Goal: Find specific page/section: Find specific page/section

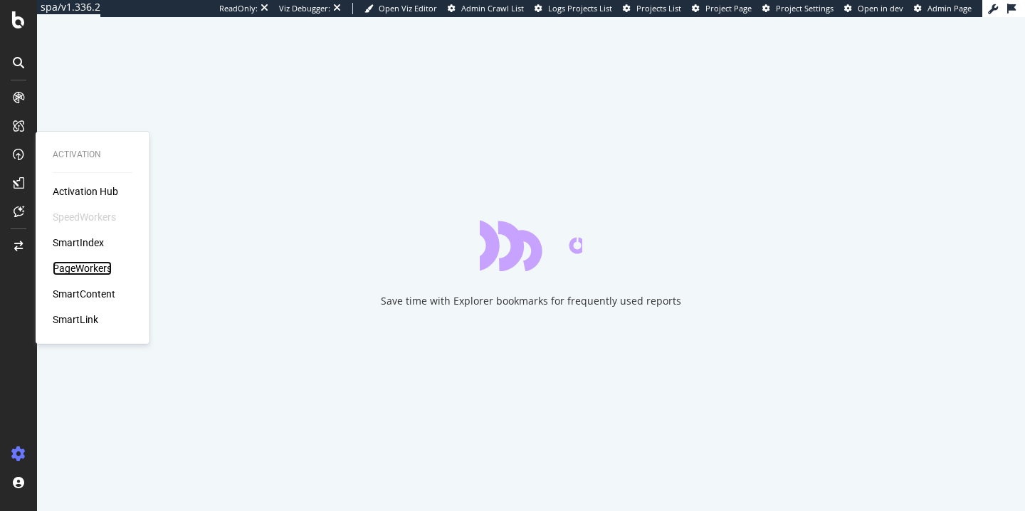
click at [98, 270] on div "PageWorkers" at bounding box center [82, 268] width 59 height 14
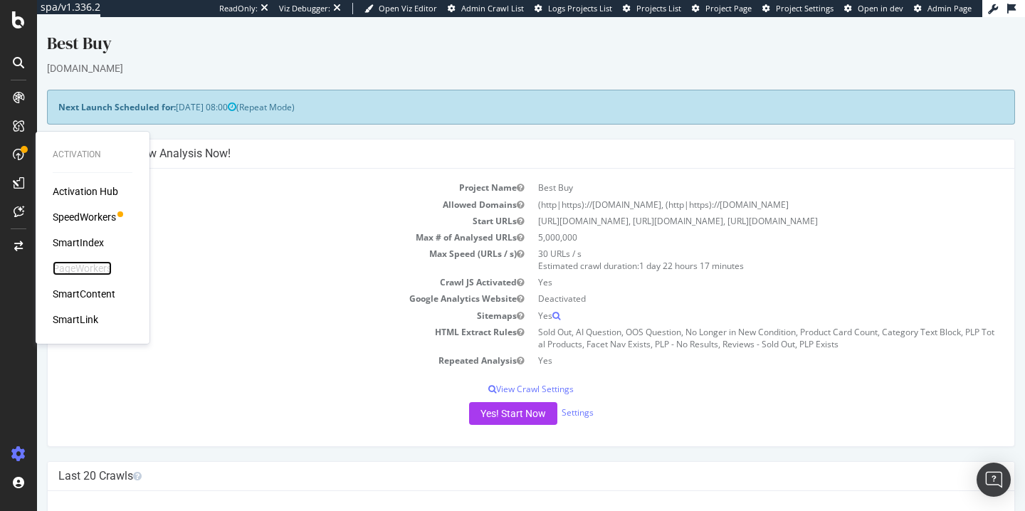
click at [83, 270] on div "PageWorkers" at bounding box center [82, 268] width 59 height 14
